Goal: Transaction & Acquisition: Purchase product/service

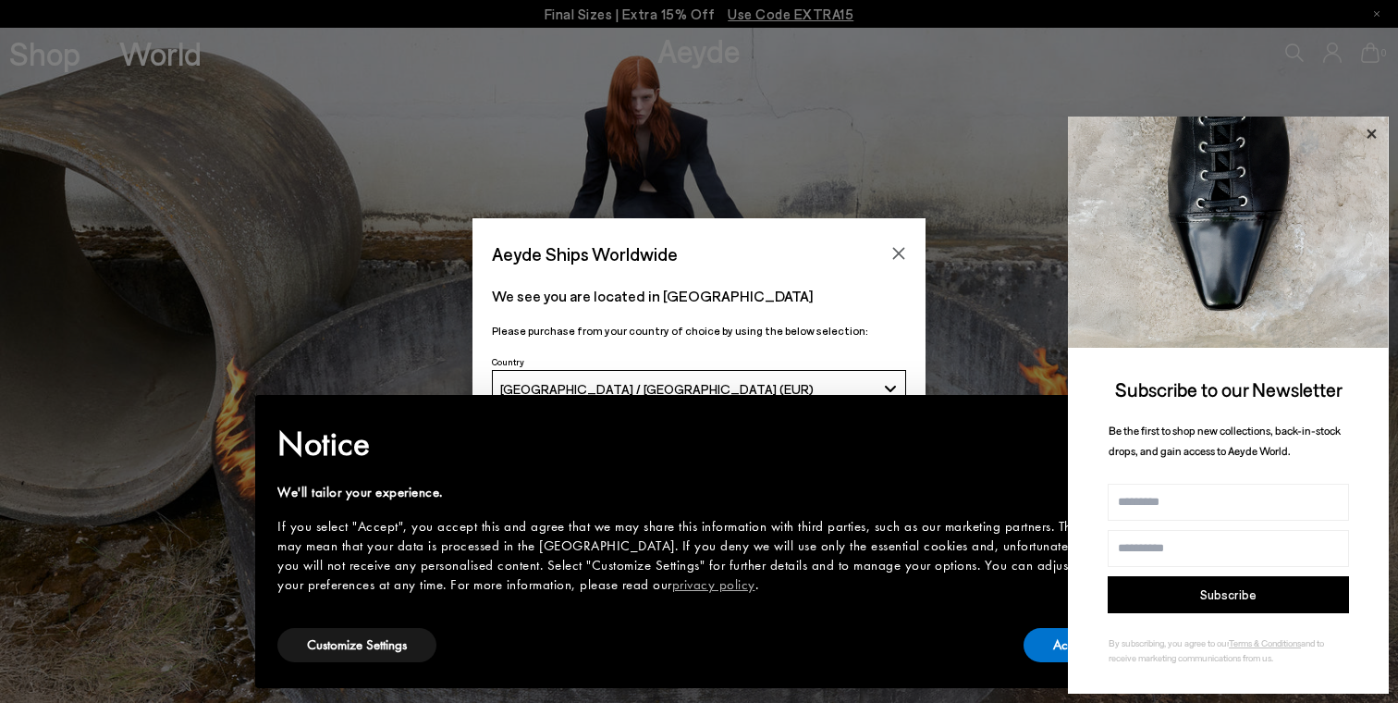
click at [1375, 129] on icon at bounding box center [1370, 132] width 9 height 9
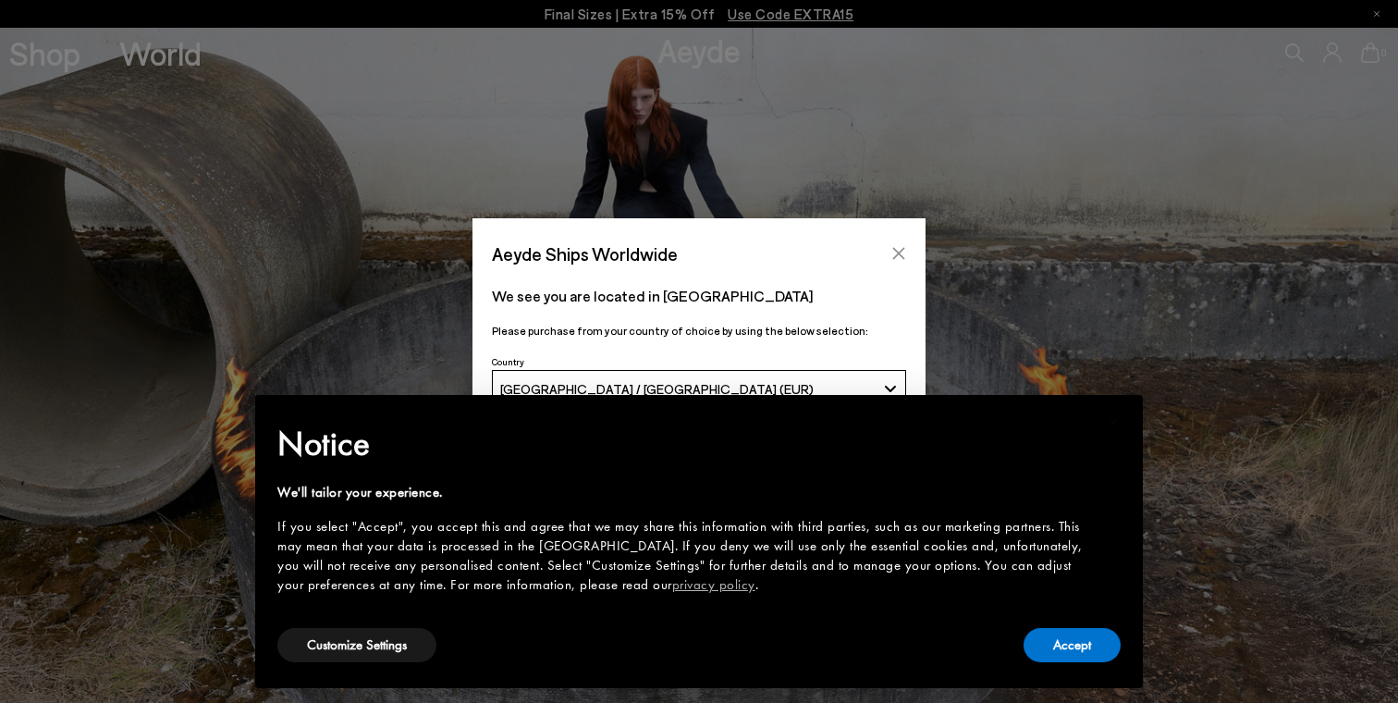
click at [891, 257] on icon "Close" at bounding box center [898, 253] width 15 height 15
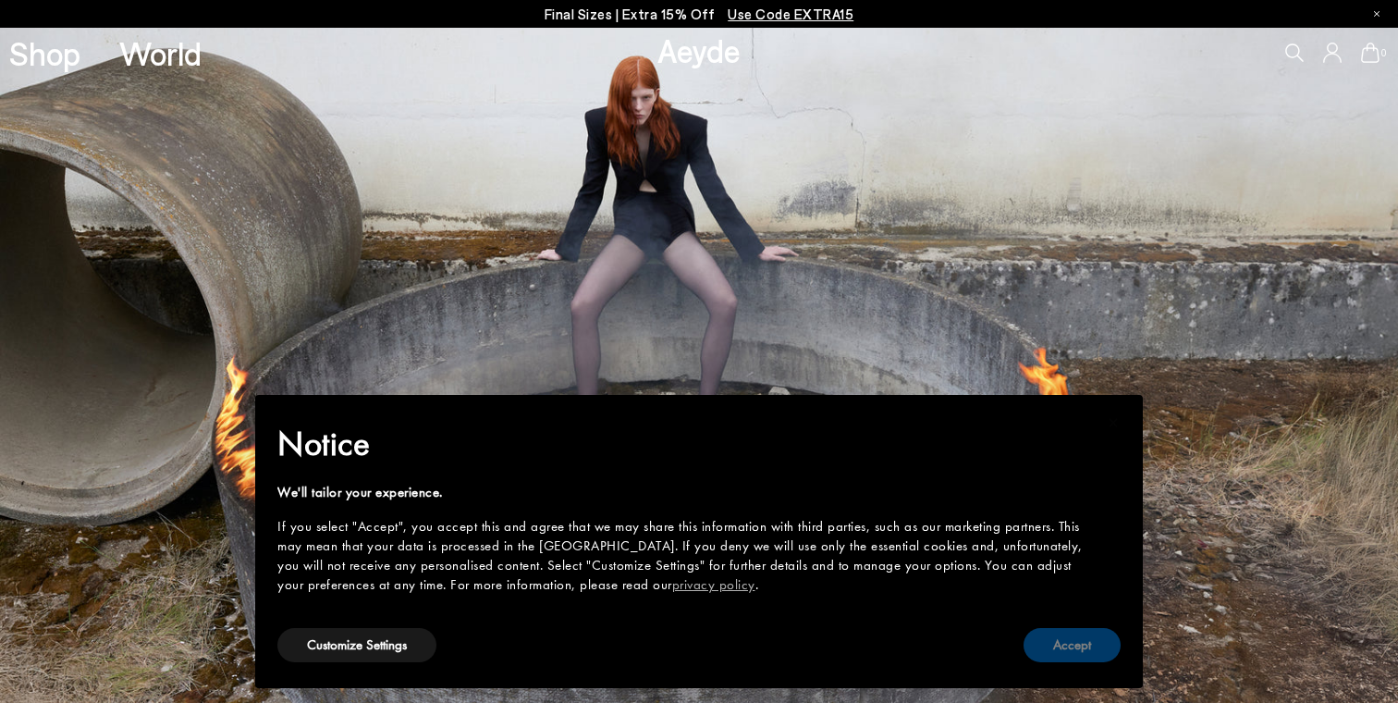
click at [1086, 658] on button "Accept" at bounding box center [1071, 645] width 97 height 34
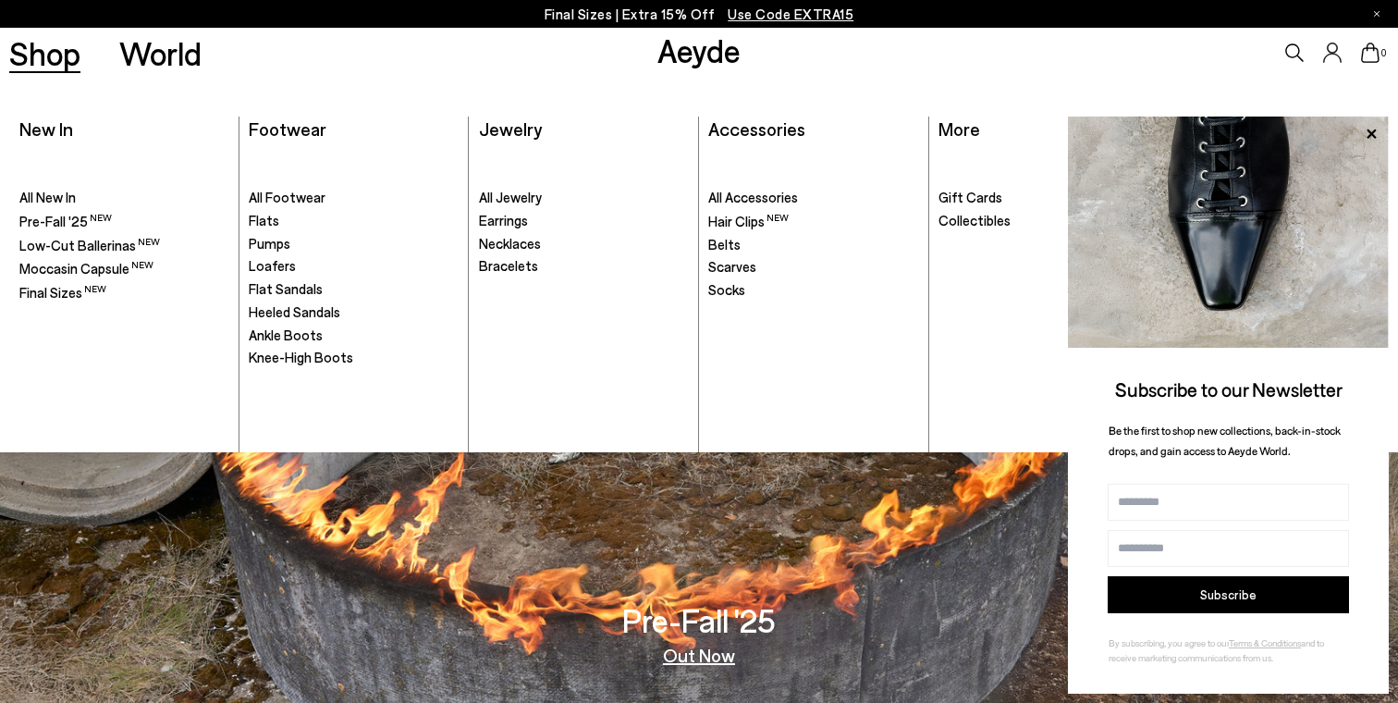
click at [49, 54] on link "Shop" at bounding box center [44, 53] width 71 height 32
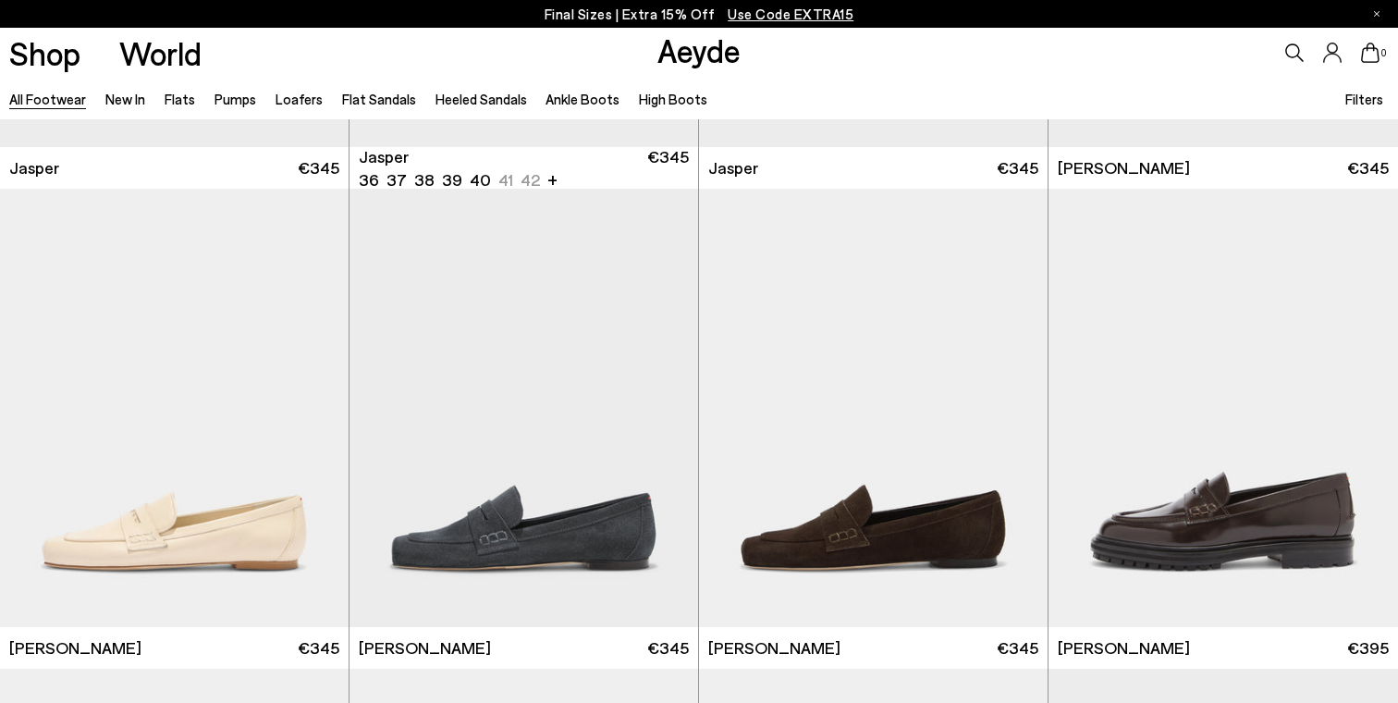
scroll to position [941, 0]
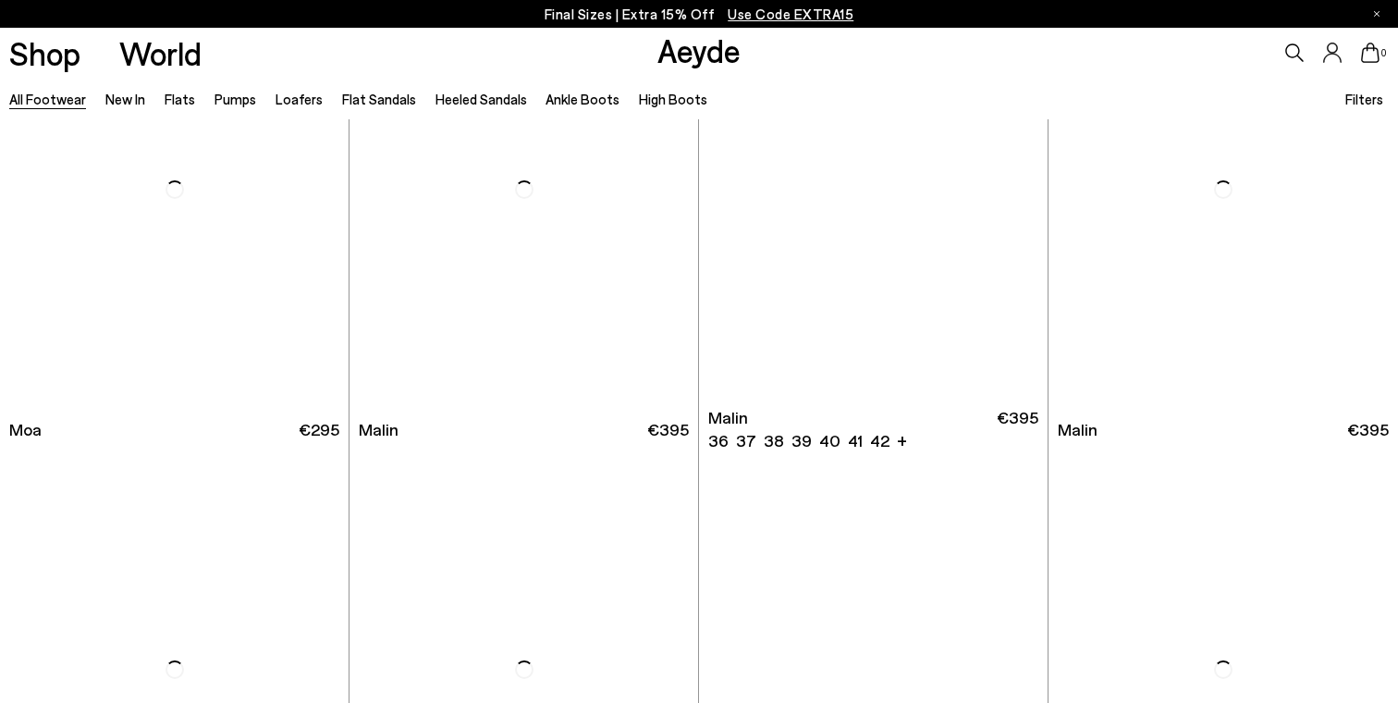
scroll to position [8699, 0]
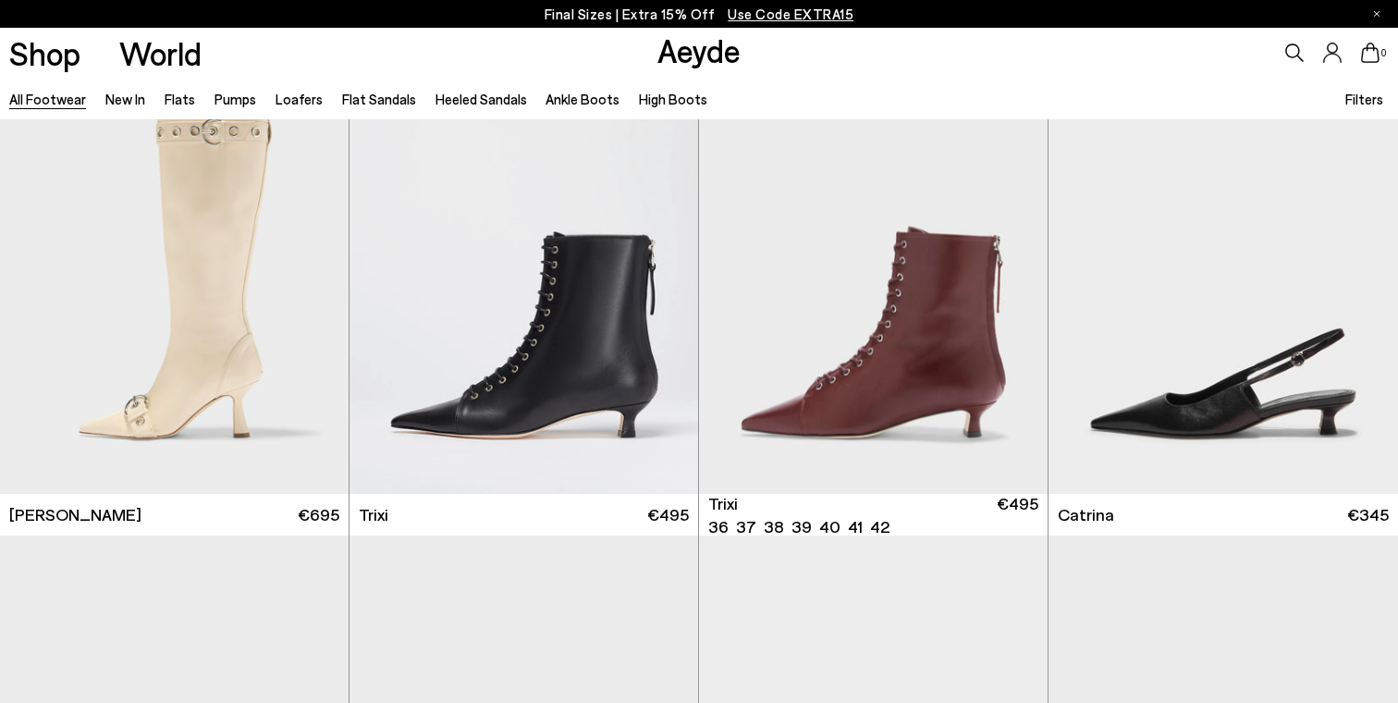
scroll to position [12058, 0]
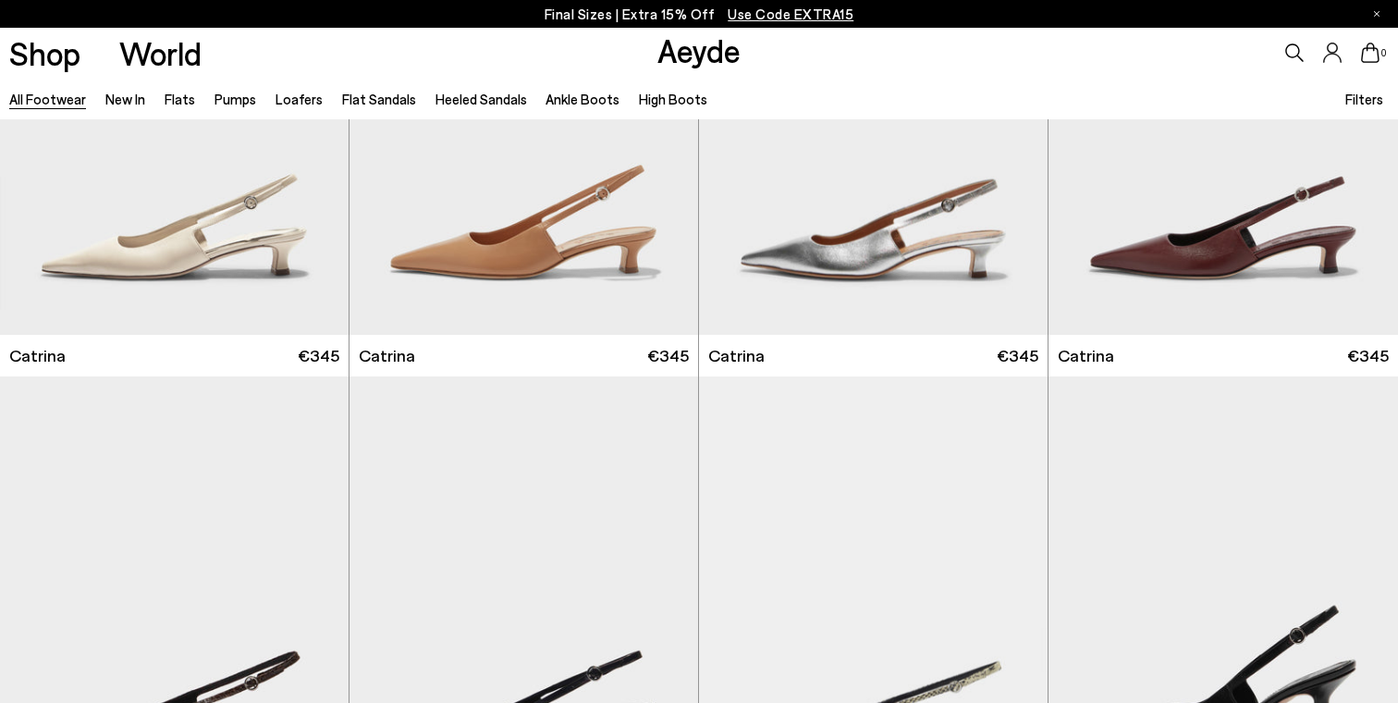
scroll to position [12701, 0]
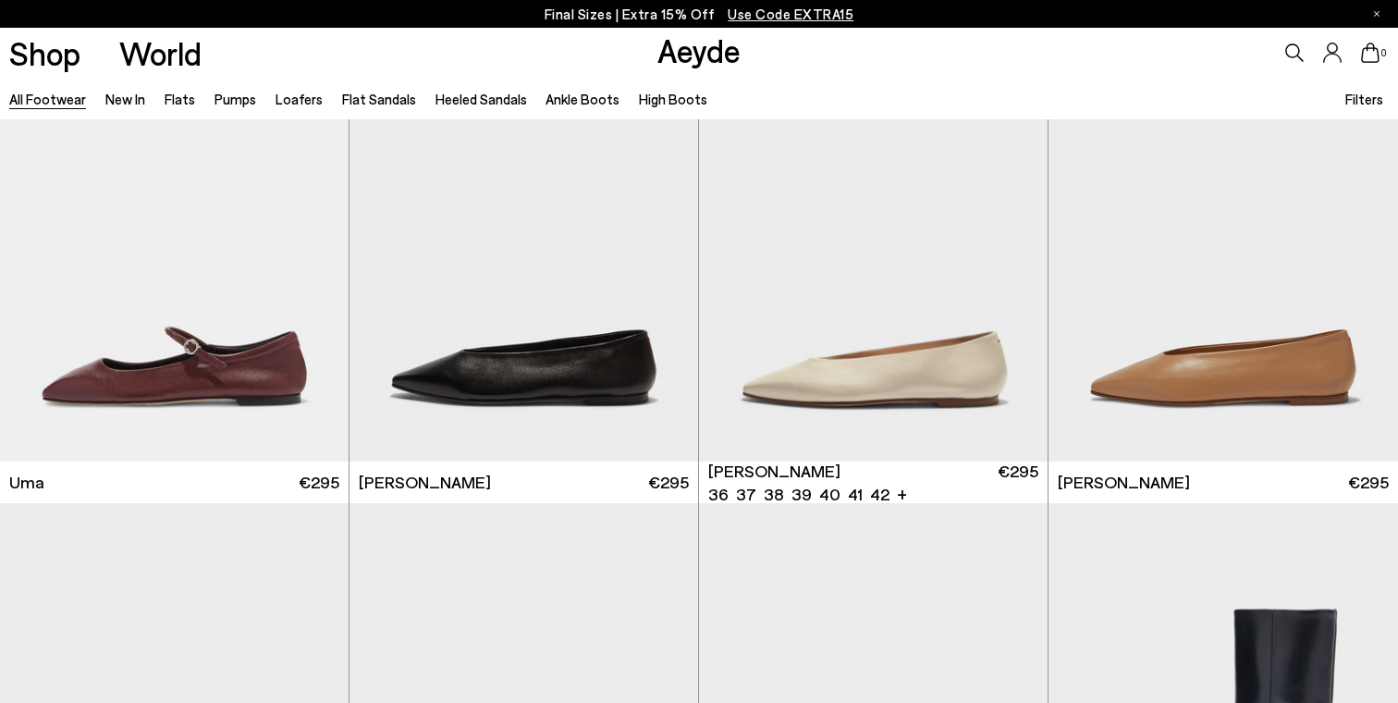
scroll to position [14865, 0]
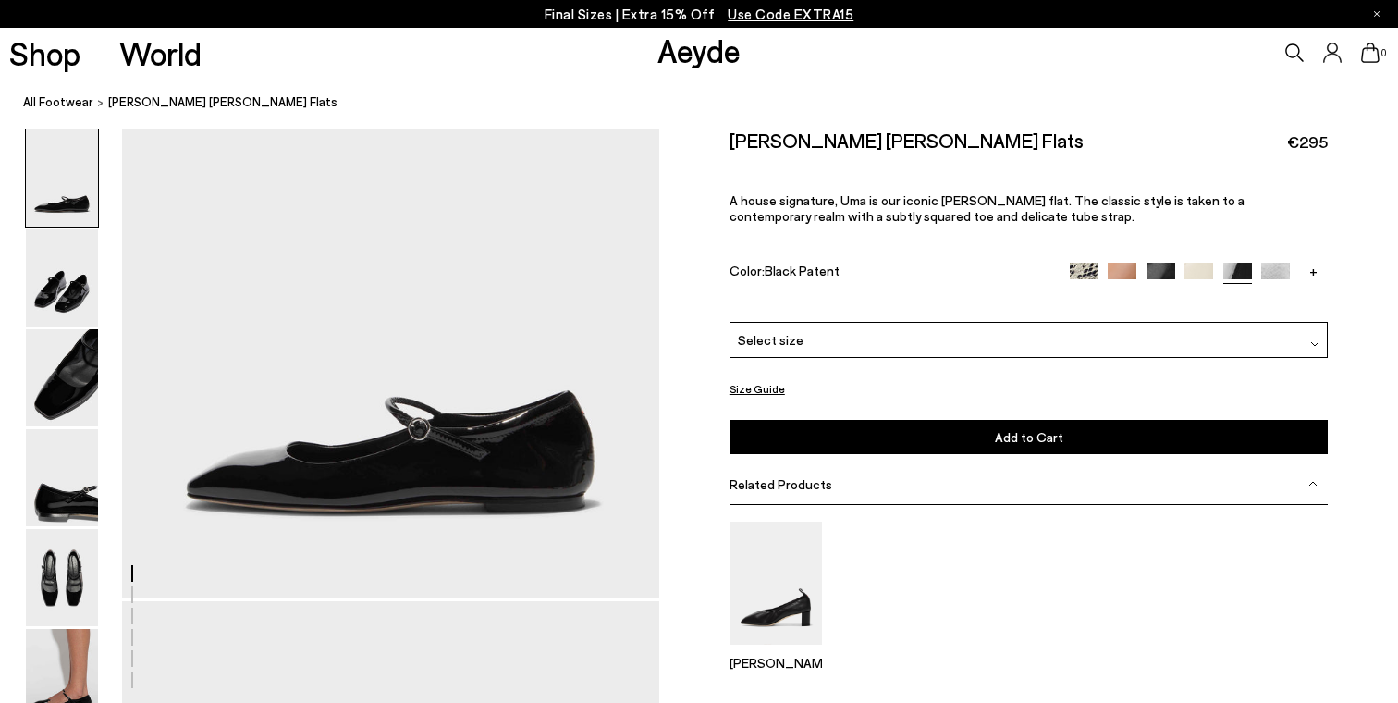
scroll to position [106, 0]
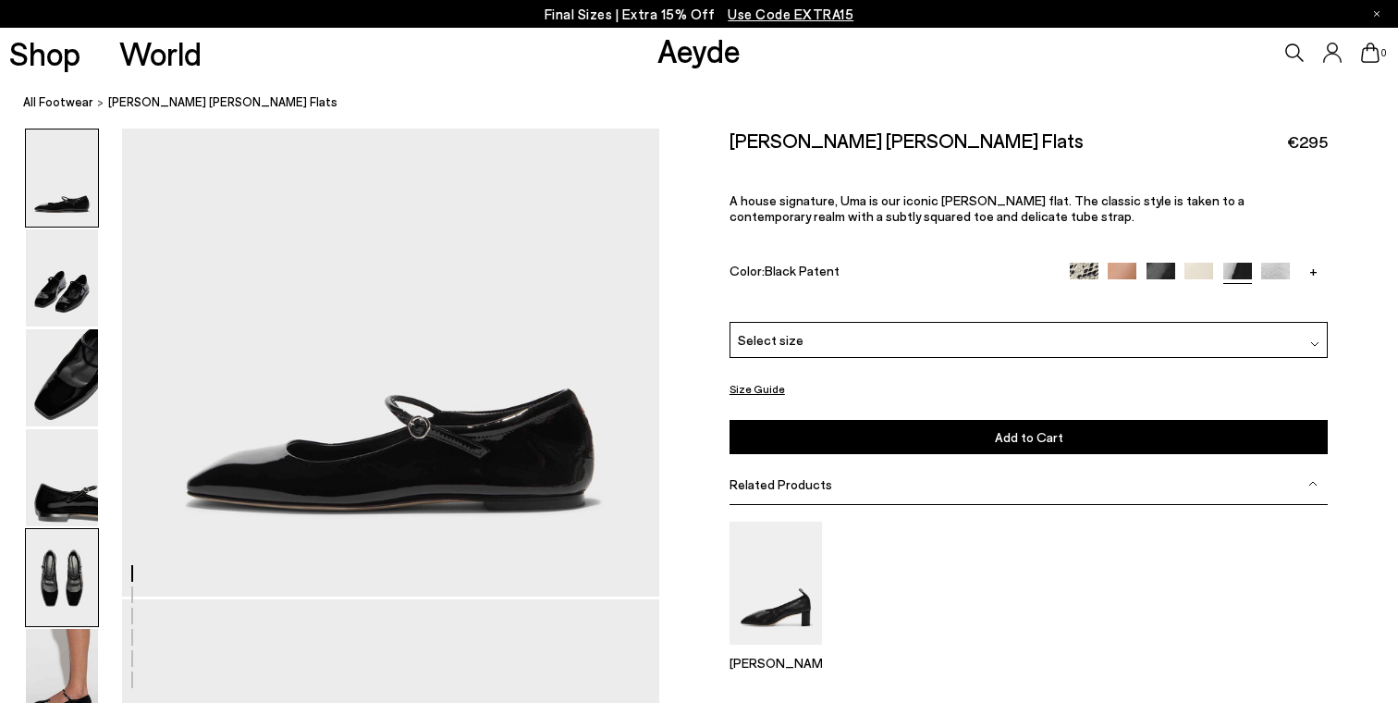
click at [71, 579] on img at bounding box center [62, 577] width 72 height 97
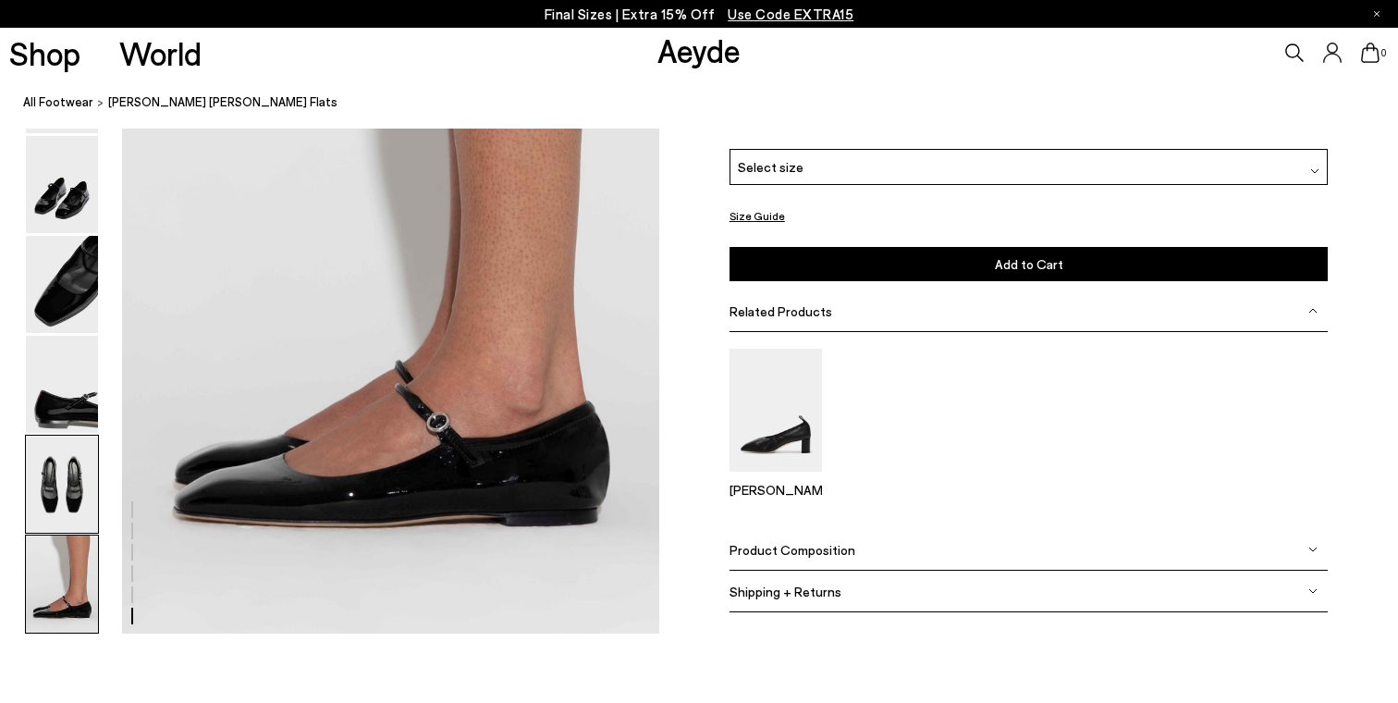
scroll to position [3531, 0]
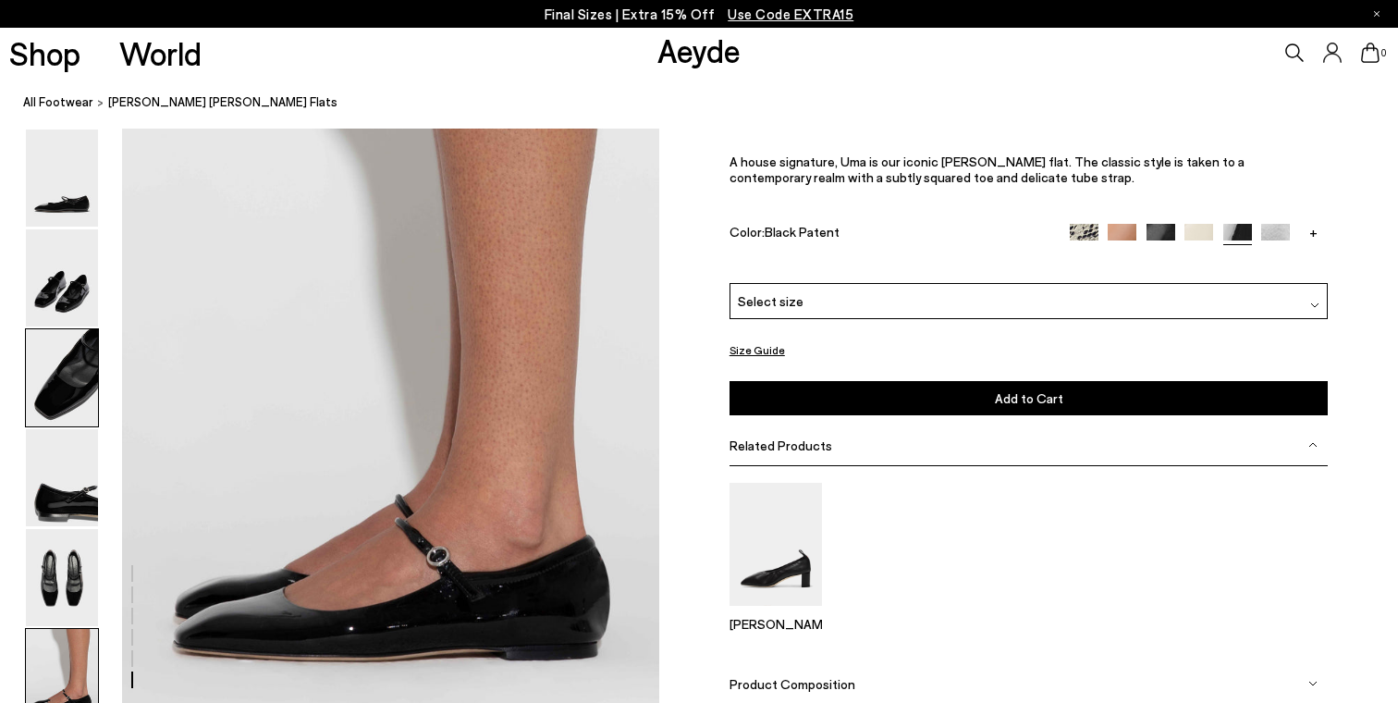
click at [63, 361] on img at bounding box center [62, 377] width 72 height 97
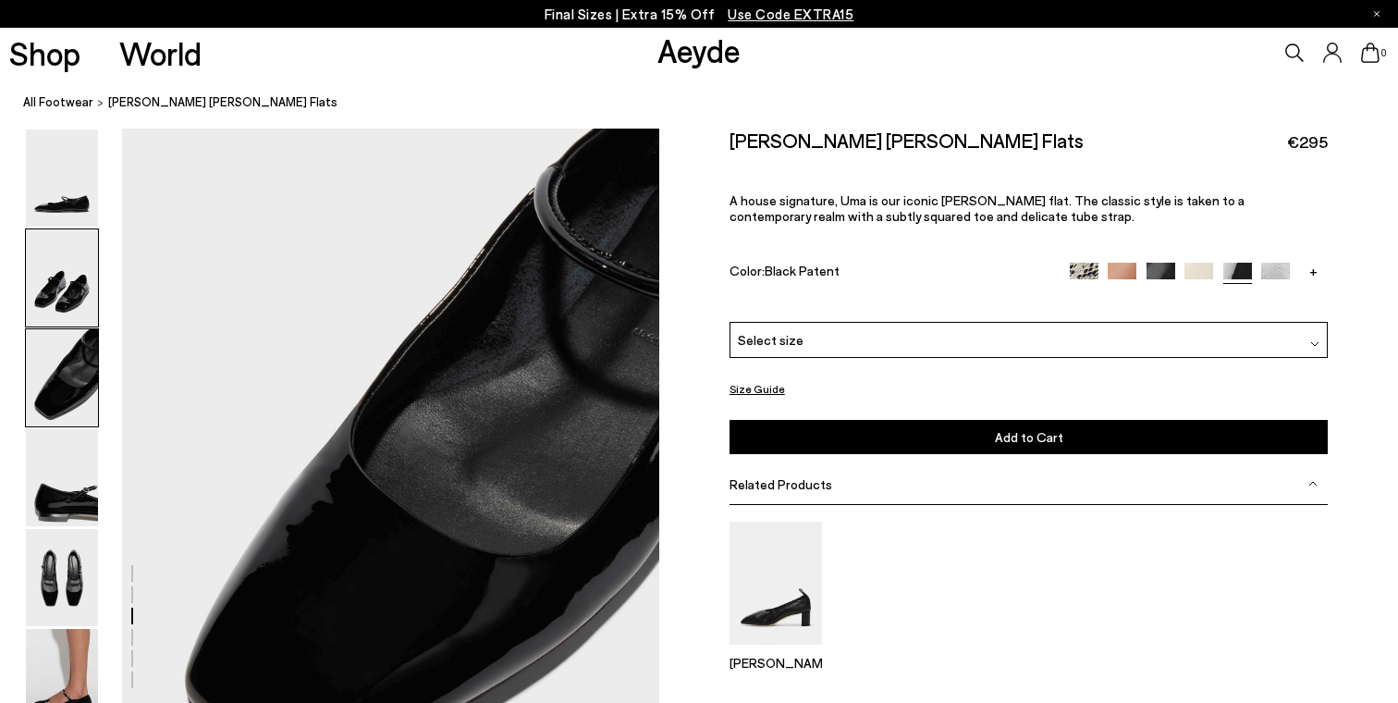
click at [62, 296] on img at bounding box center [62, 277] width 72 height 97
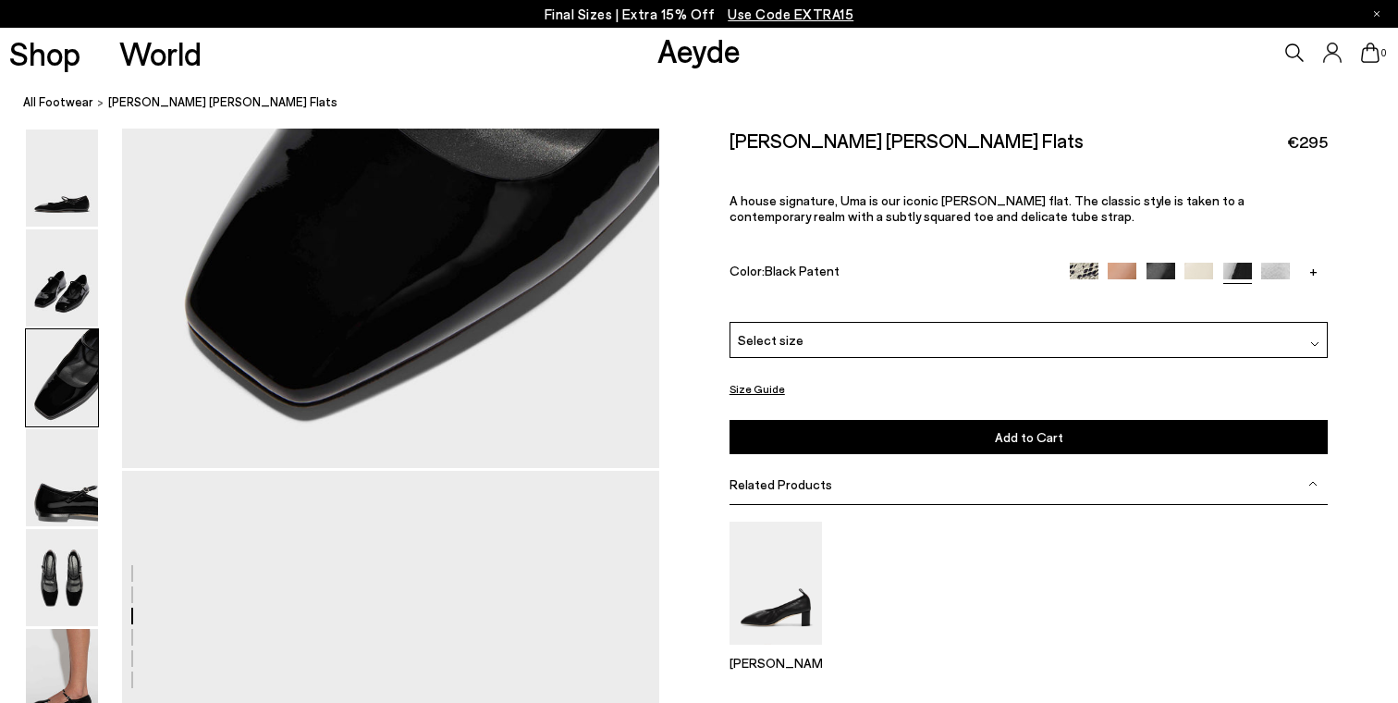
scroll to position [1675, 0]
